Goal: Task Accomplishment & Management: Use online tool/utility

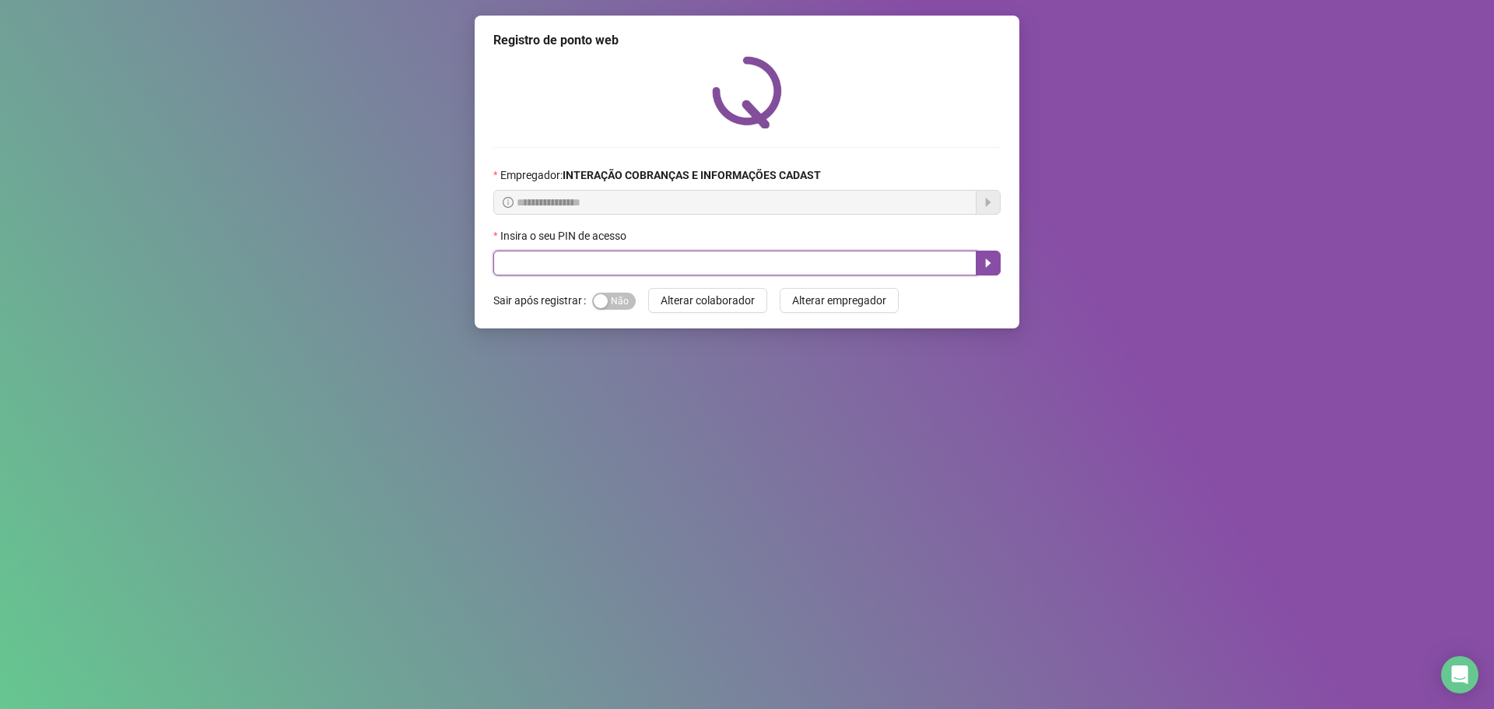
click at [752, 263] on input "text" at bounding box center [734, 263] width 483 height 25
type input "*****"
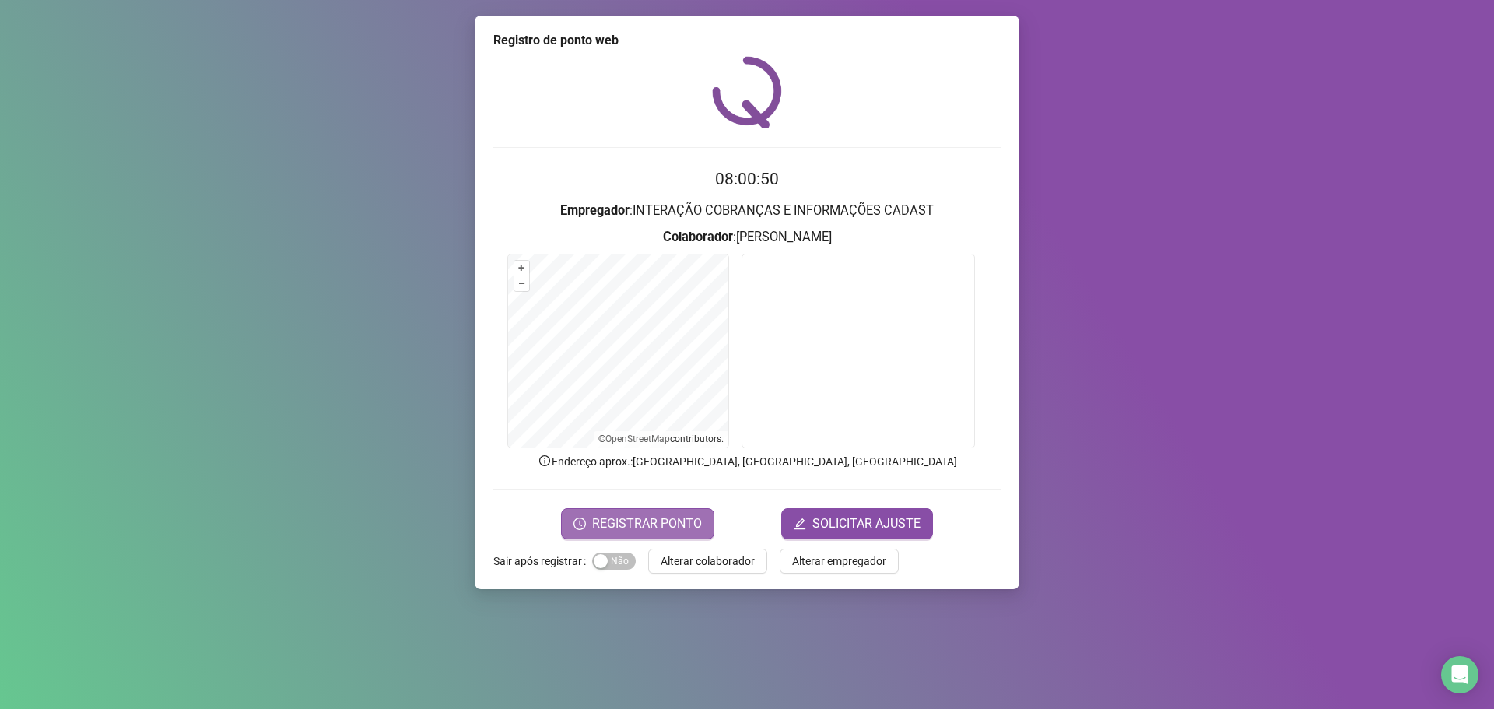
click at [670, 515] on span "REGISTRAR PONTO" at bounding box center [647, 523] width 110 height 19
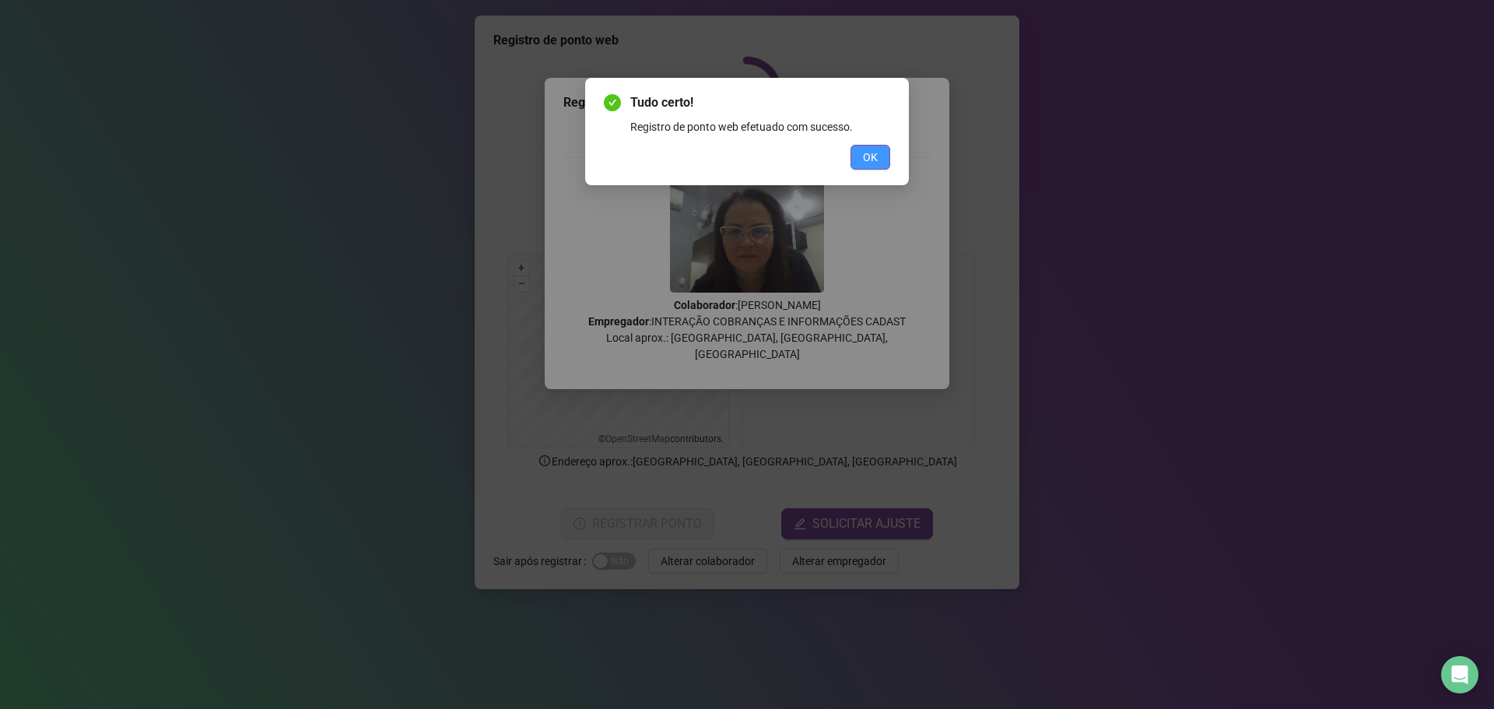
click at [867, 167] on button "OK" at bounding box center [871, 157] width 40 height 25
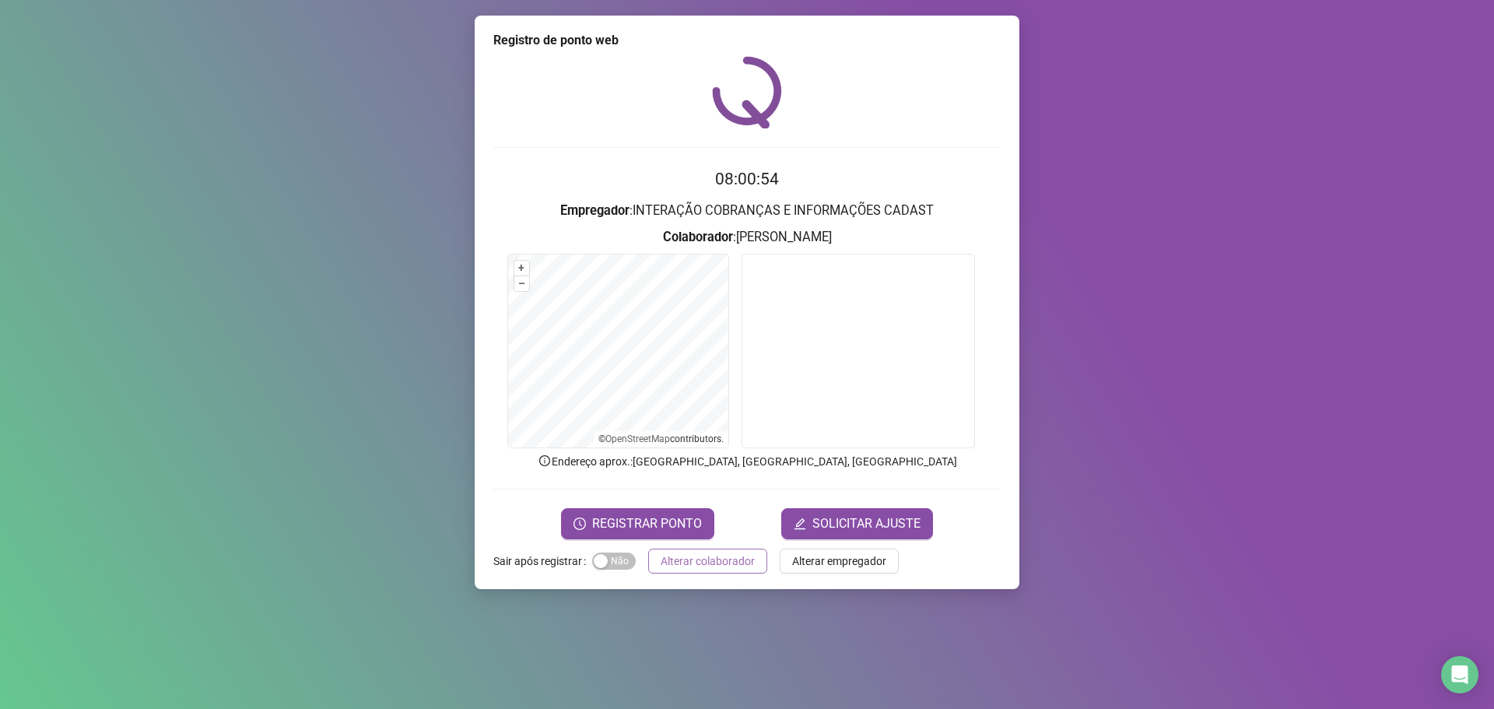
click at [693, 566] on span "Alterar colaborador" at bounding box center [708, 561] width 94 height 17
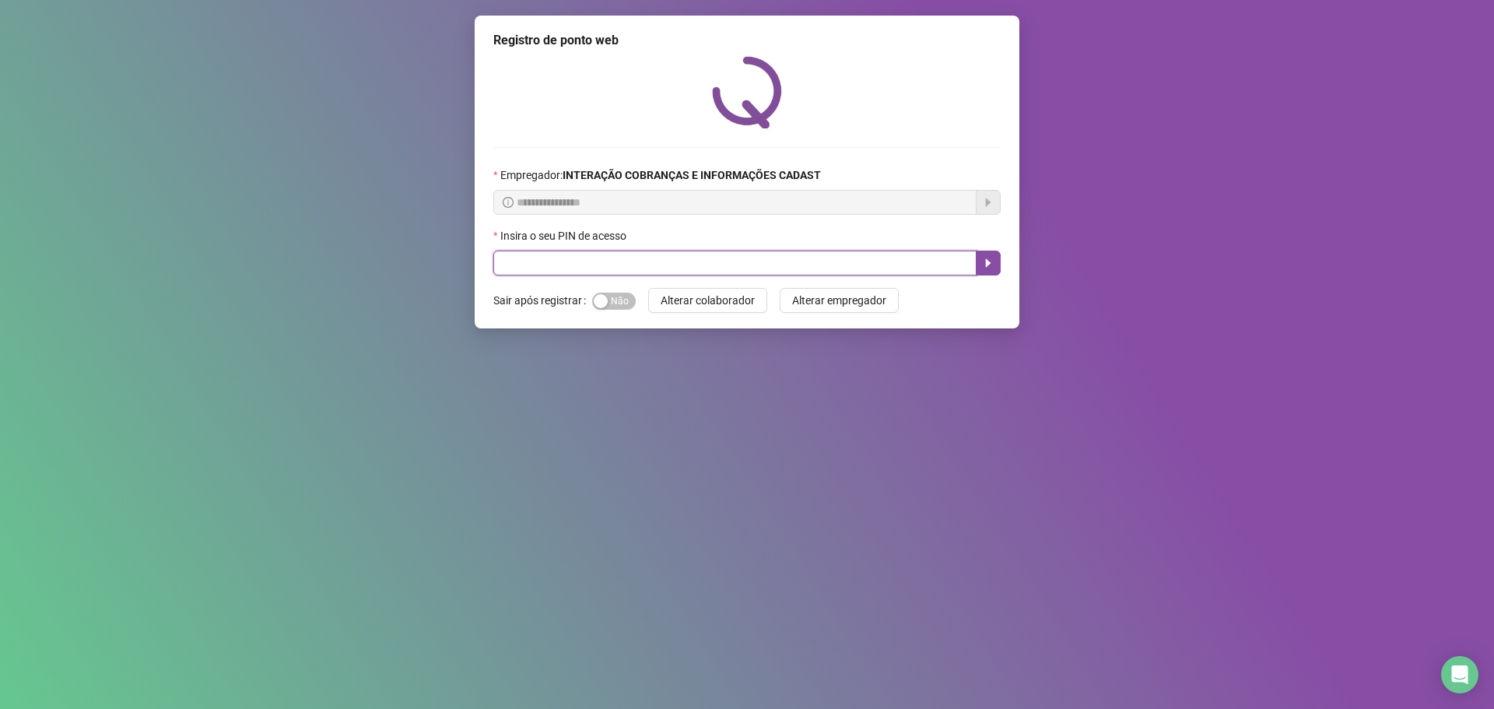
click at [676, 268] on input "text" at bounding box center [734, 263] width 483 height 25
type input "*****"
click at [990, 262] on icon "caret-right" at bounding box center [988, 263] width 12 height 12
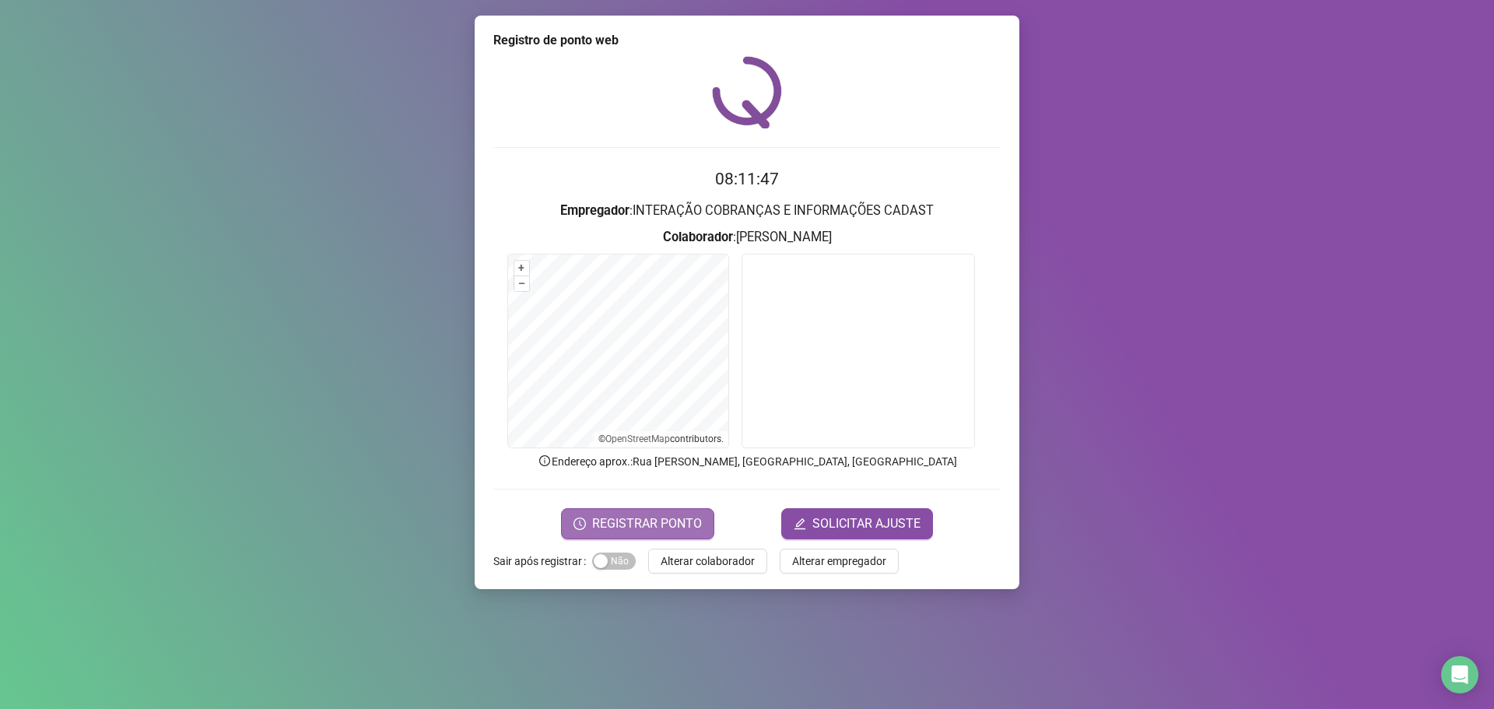
click at [647, 518] on span "REGISTRAR PONTO" at bounding box center [647, 523] width 110 height 19
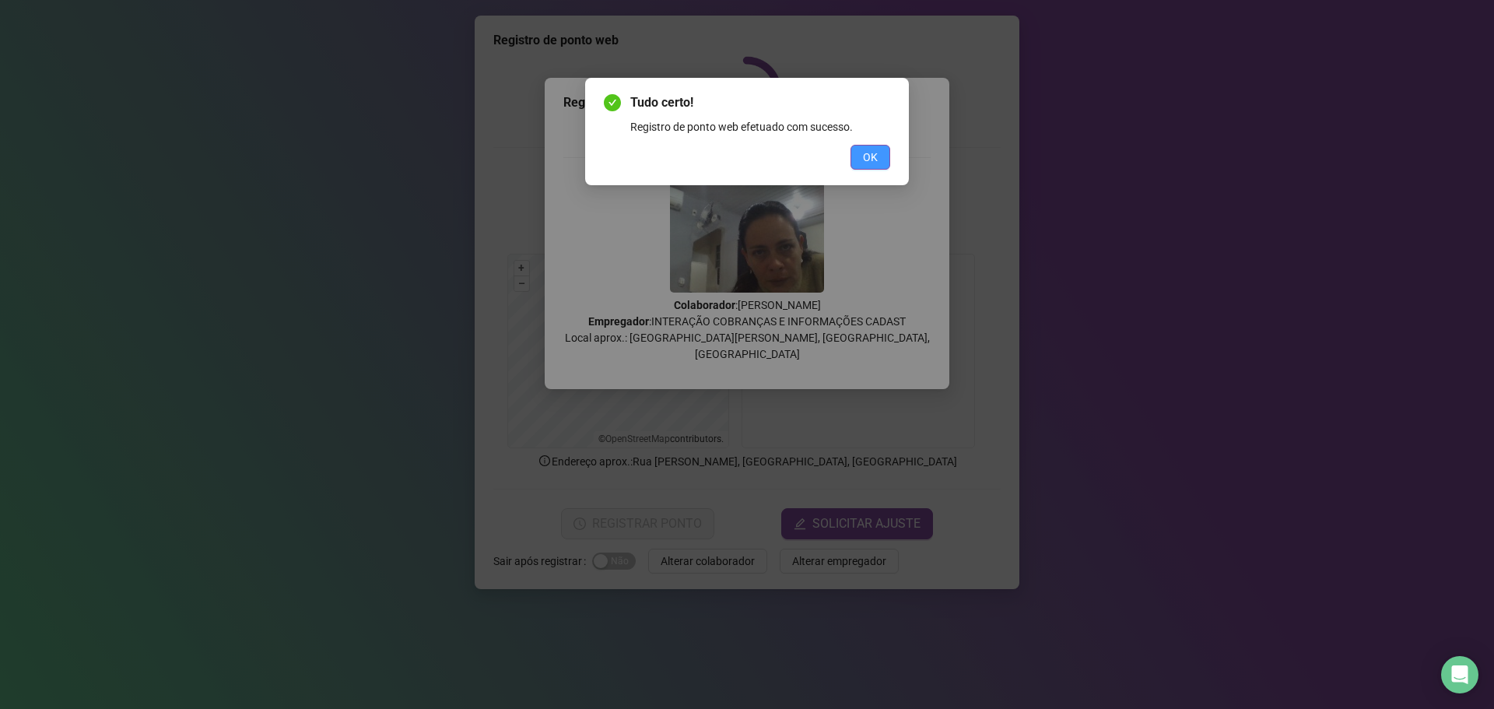
click at [868, 158] on span "OK" at bounding box center [870, 157] width 15 height 17
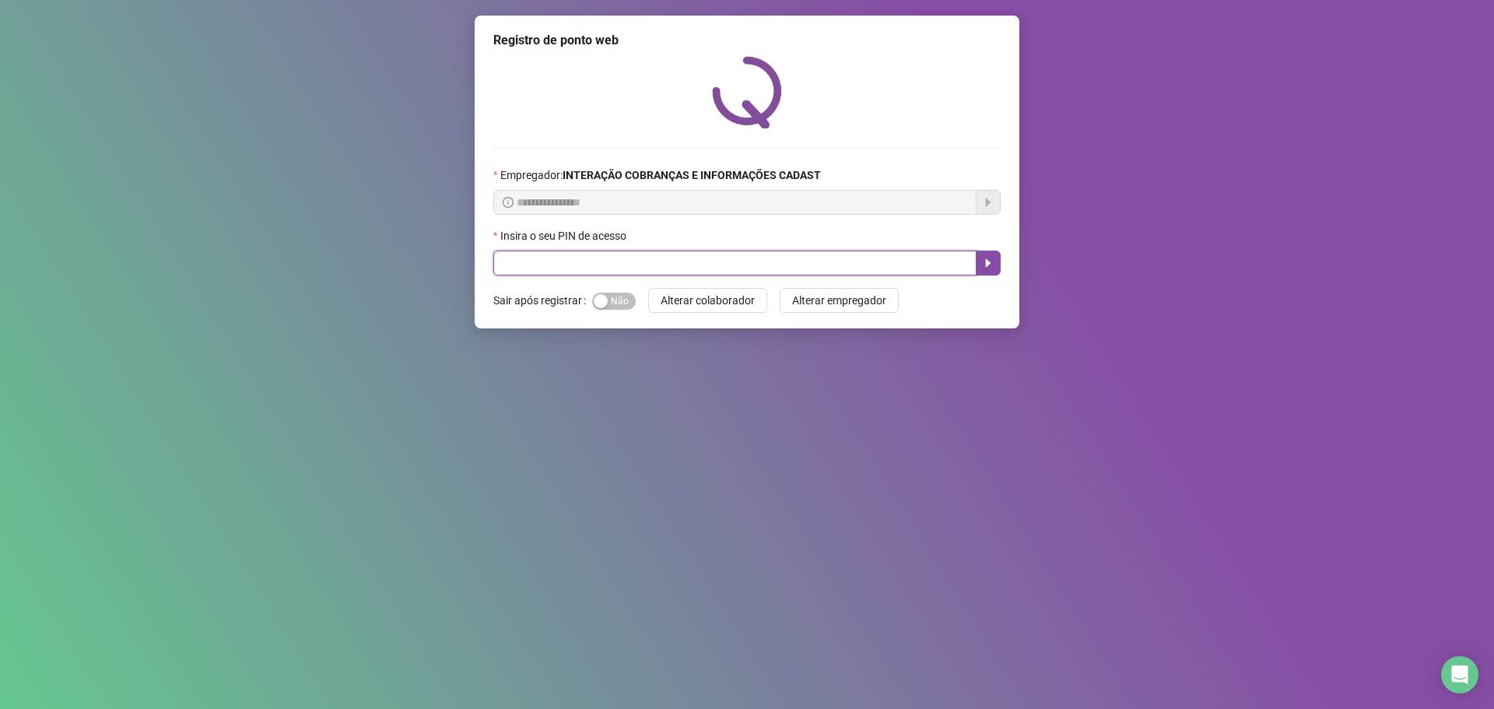
click at [777, 258] on input "text" at bounding box center [734, 263] width 483 height 25
type input "*****"
click at [986, 262] on icon "caret-right" at bounding box center [988, 263] width 5 height 9
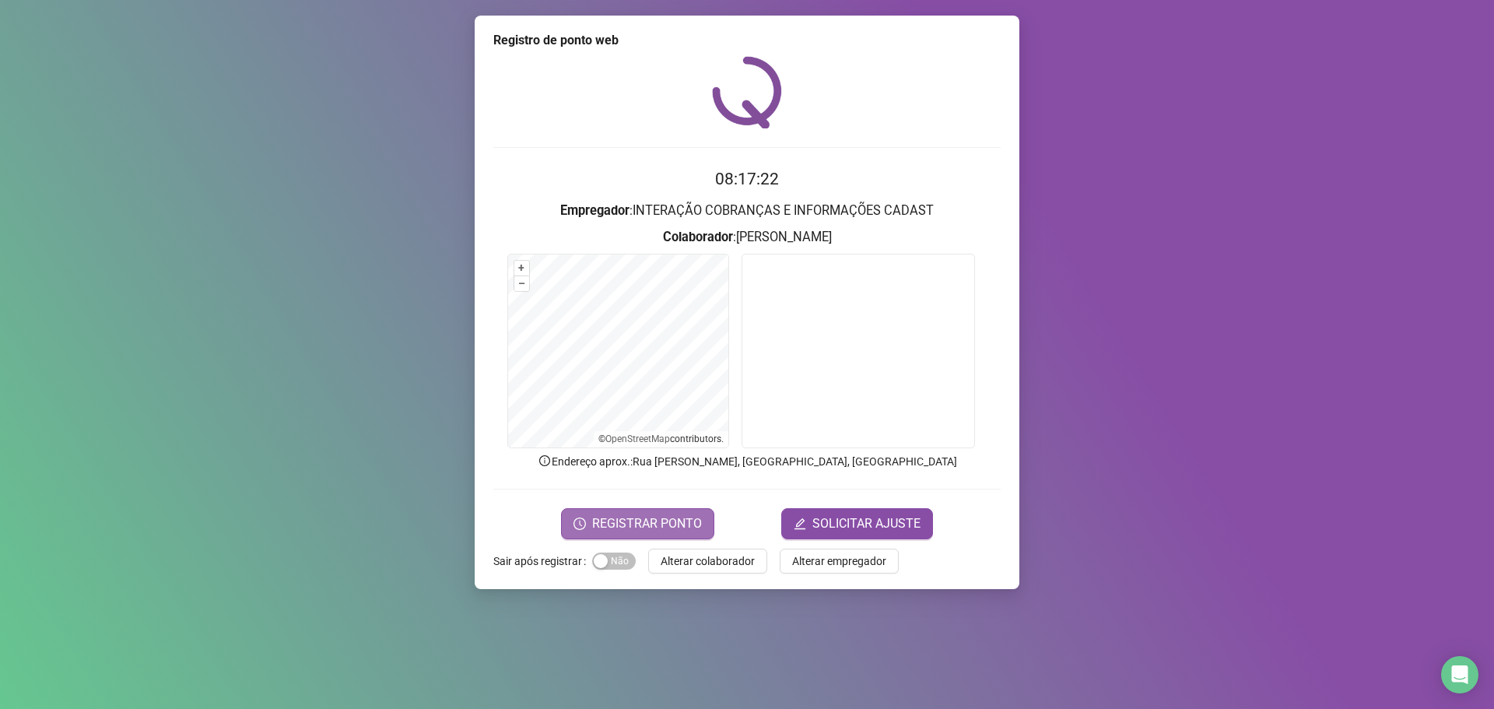
click at [625, 512] on button "REGISTRAR PONTO" at bounding box center [637, 523] width 153 height 31
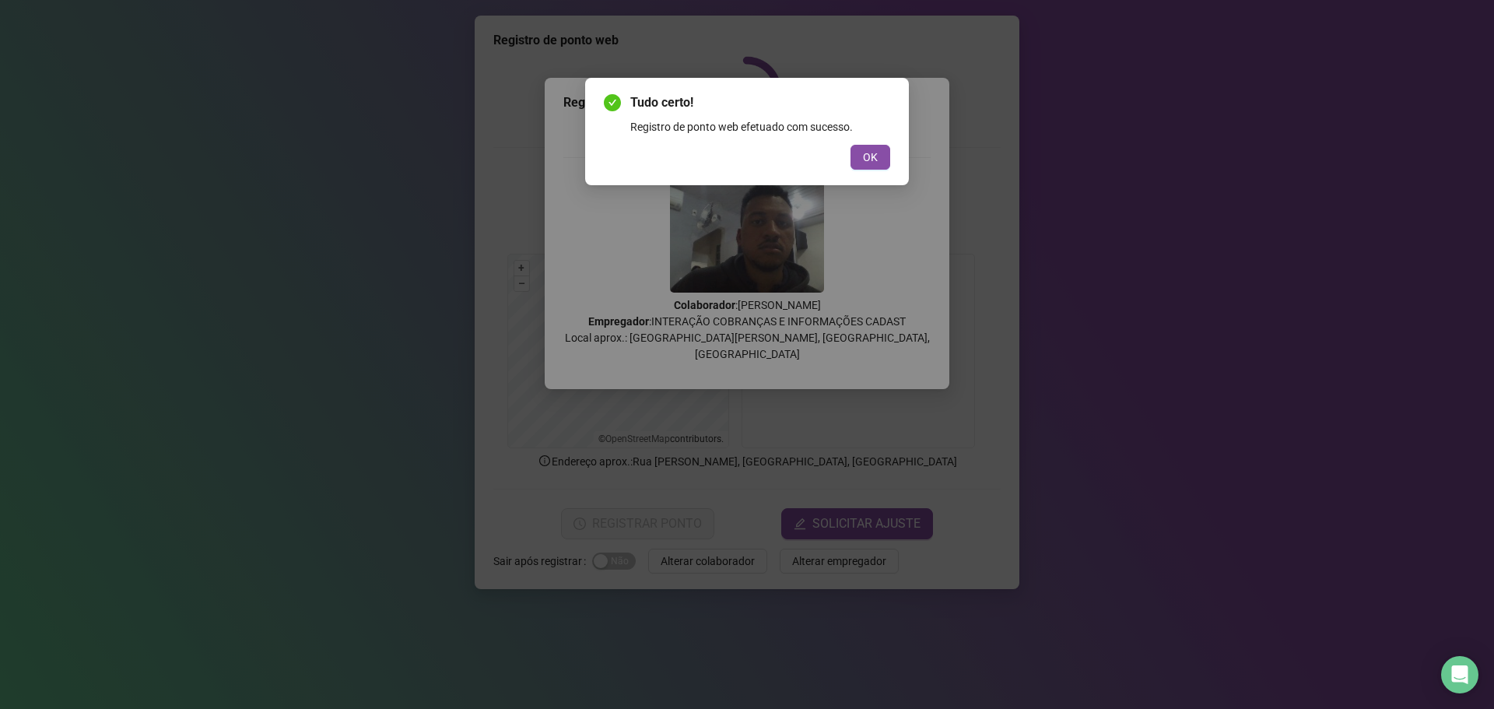
drag, startPoint x: 874, startPoint y: 163, endPoint x: 858, endPoint y: 170, distance: 17.1
click at [876, 167] on button "OK" at bounding box center [871, 157] width 40 height 25
